Goal: Task Accomplishment & Management: Complete application form

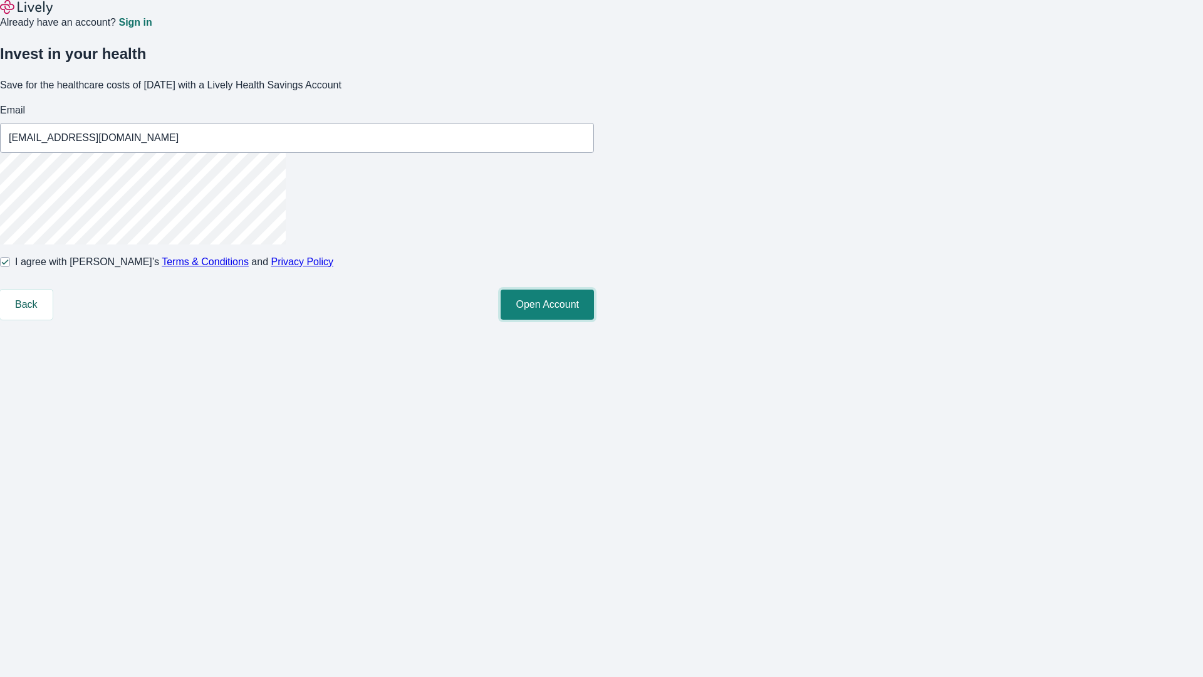
click at [594, 320] on button "Open Account" at bounding box center [547, 305] width 93 height 30
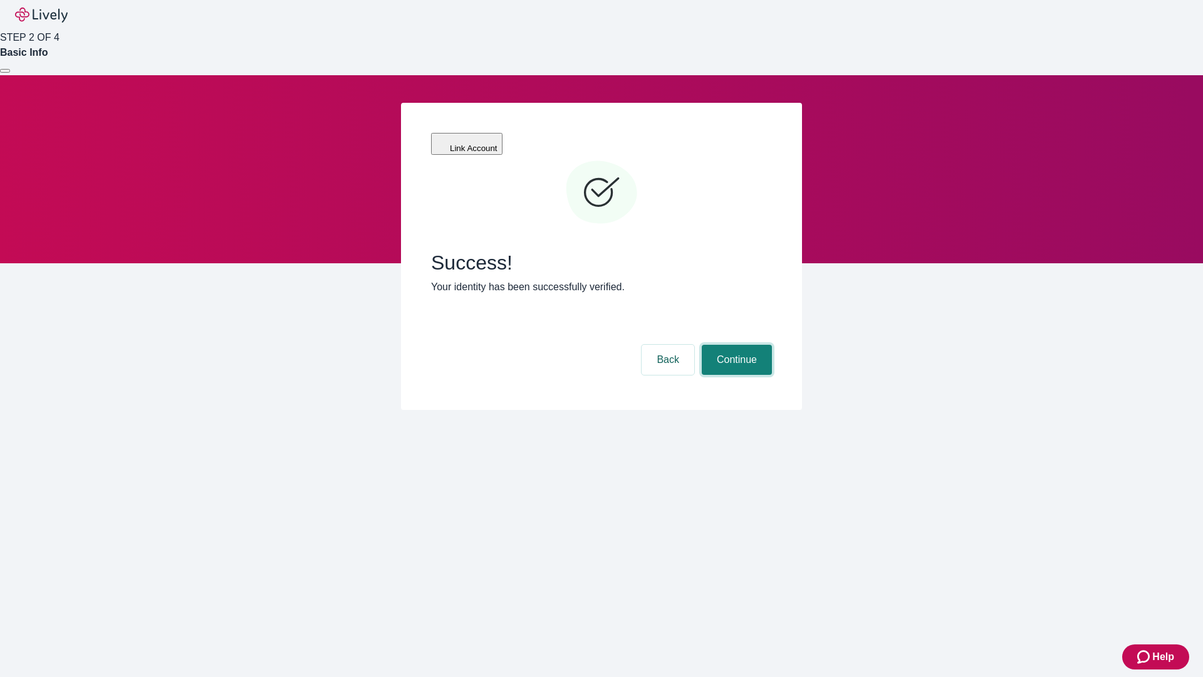
click at [735, 345] on button "Continue" at bounding box center [737, 360] width 70 height 30
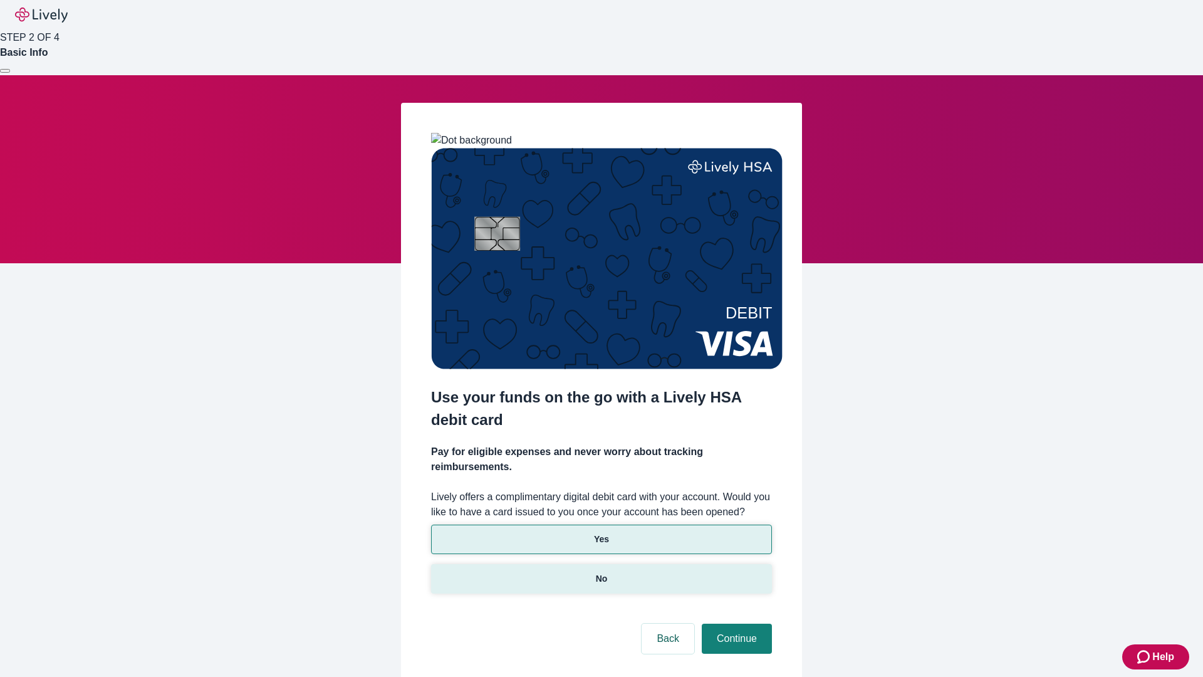
click at [601, 572] on p "No" at bounding box center [602, 578] width 12 height 13
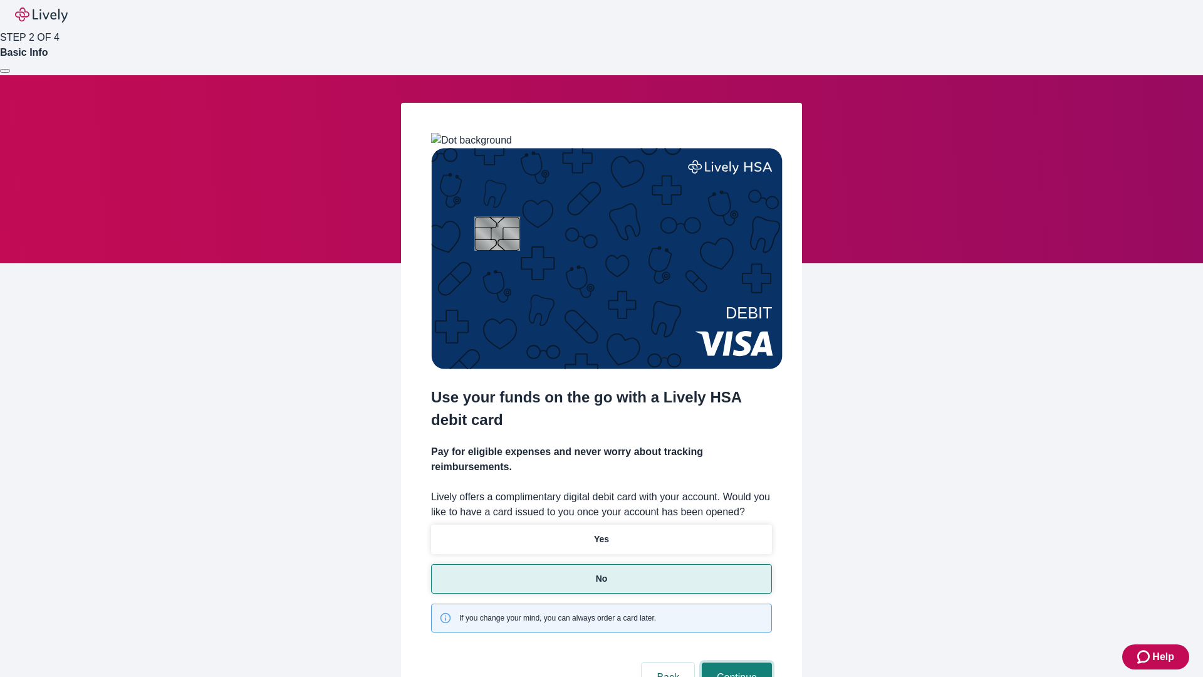
click at [735, 662] on button "Continue" at bounding box center [737, 677] width 70 height 30
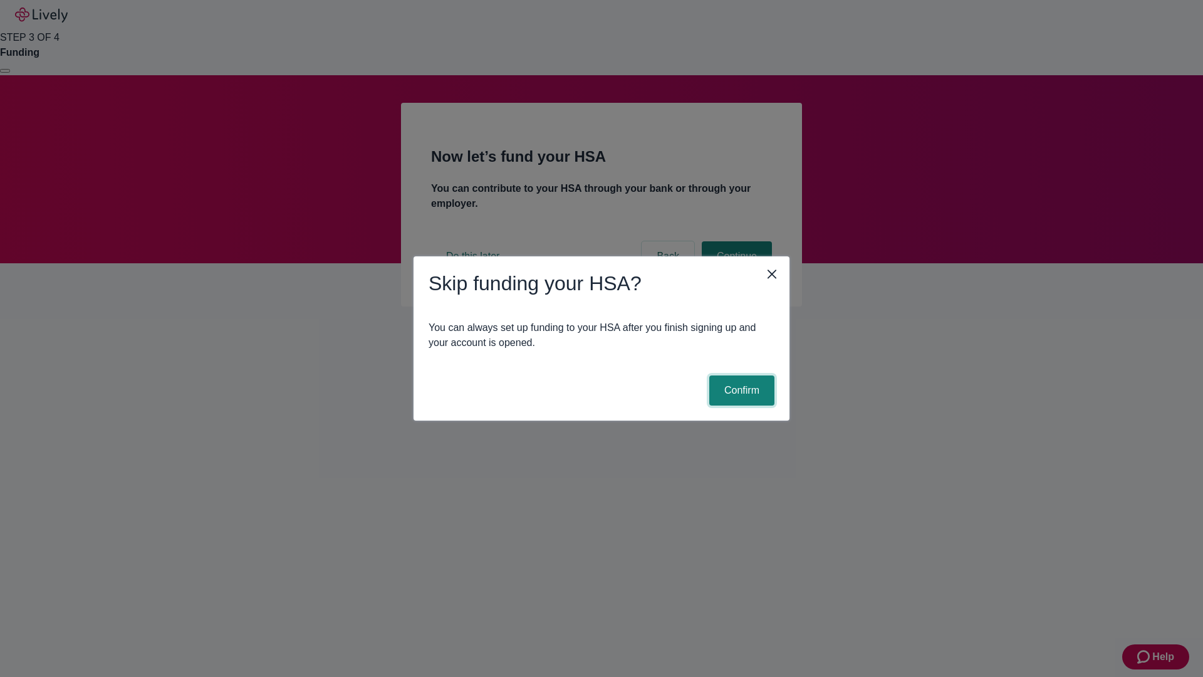
click at [740, 390] on button "Confirm" at bounding box center [741, 390] width 65 height 30
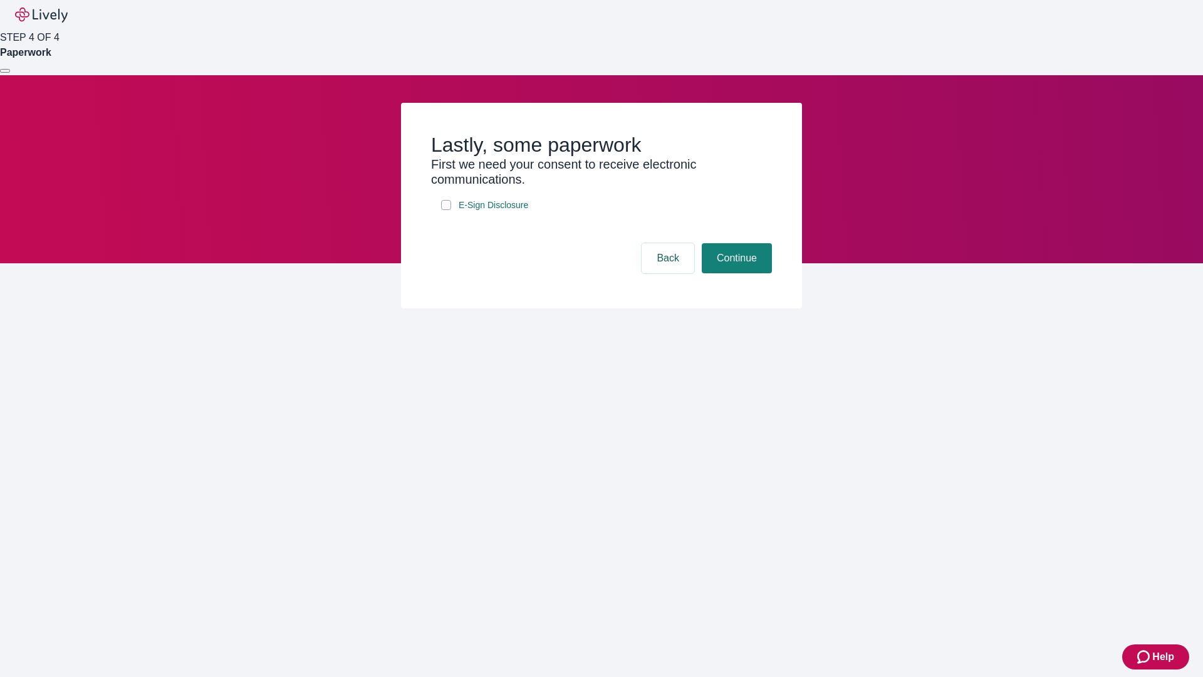
click at [446, 210] on input "E-Sign Disclosure" at bounding box center [446, 205] width 10 height 10
checkbox input "true"
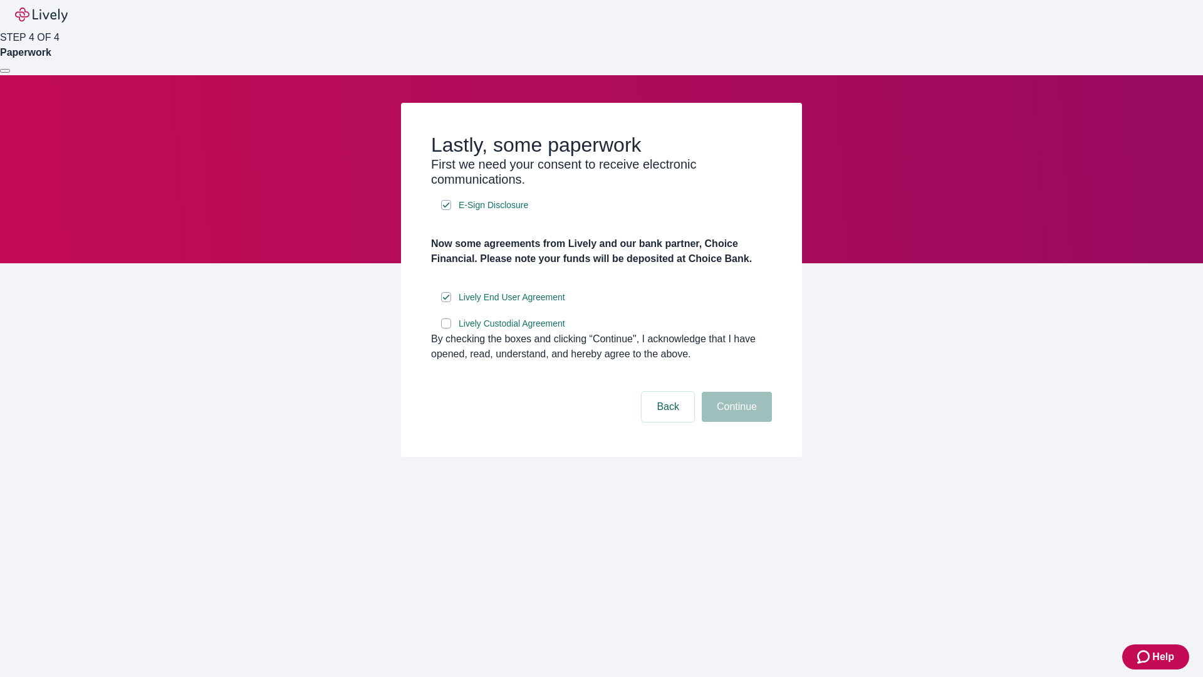
click at [446, 328] on input "Lively Custodial Agreement" at bounding box center [446, 323] width 10 height 10
checkbox input "true"
click at [735, 422] on button "Continue" at bounding box center [737, 407] width 70 height 30
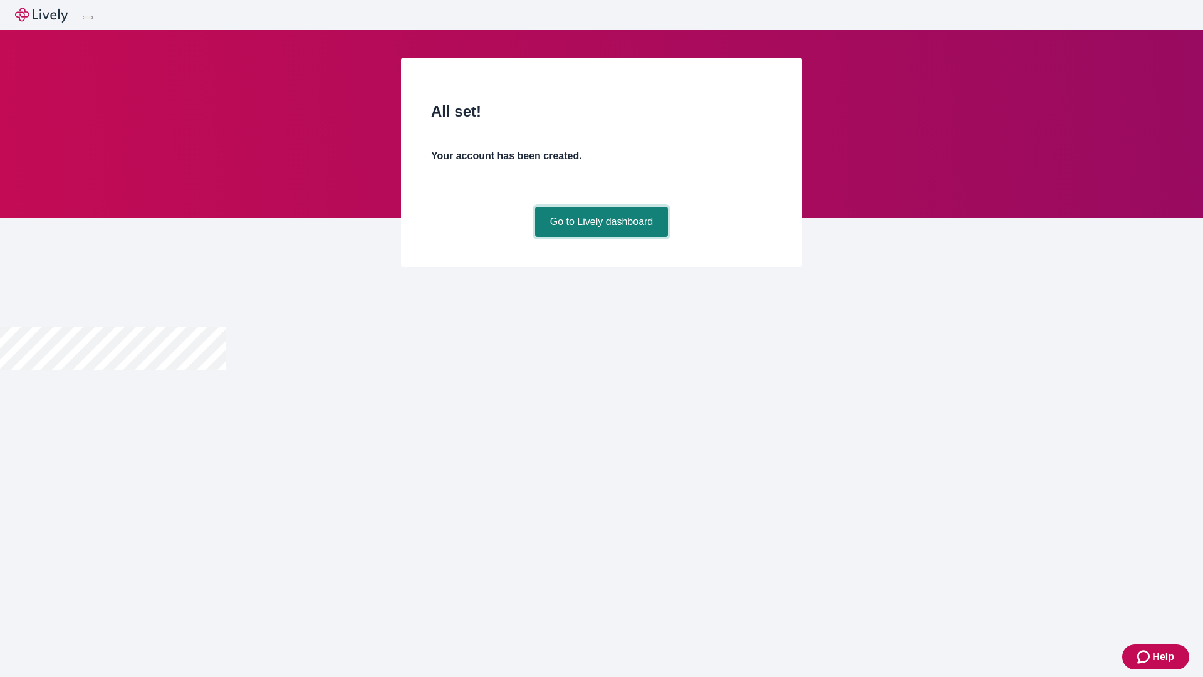
click at [601, 237] on link "Go to Lively dashboard" at bounding box center [601, 222] width 133 height 30
